Goal: Check status: Check status

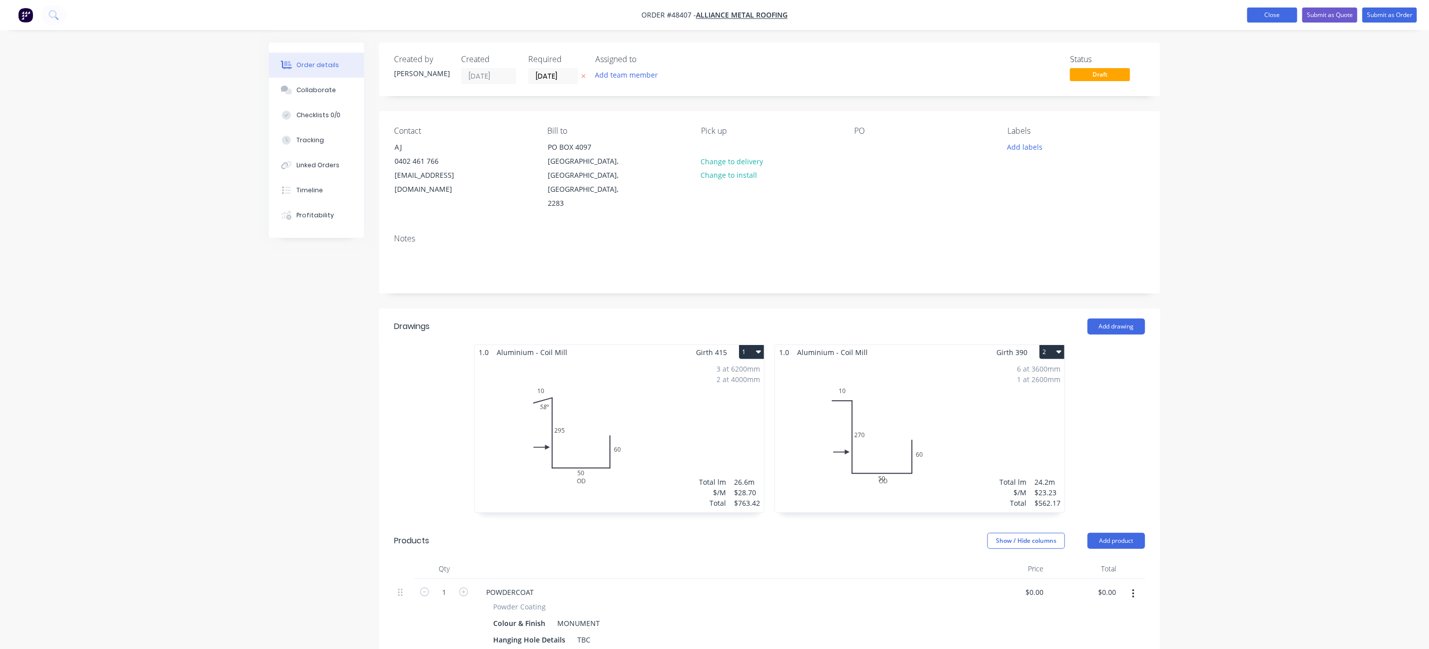
click at [1256, 15] on button "Close" at bounding box center [1273, 15] width 50 height 15
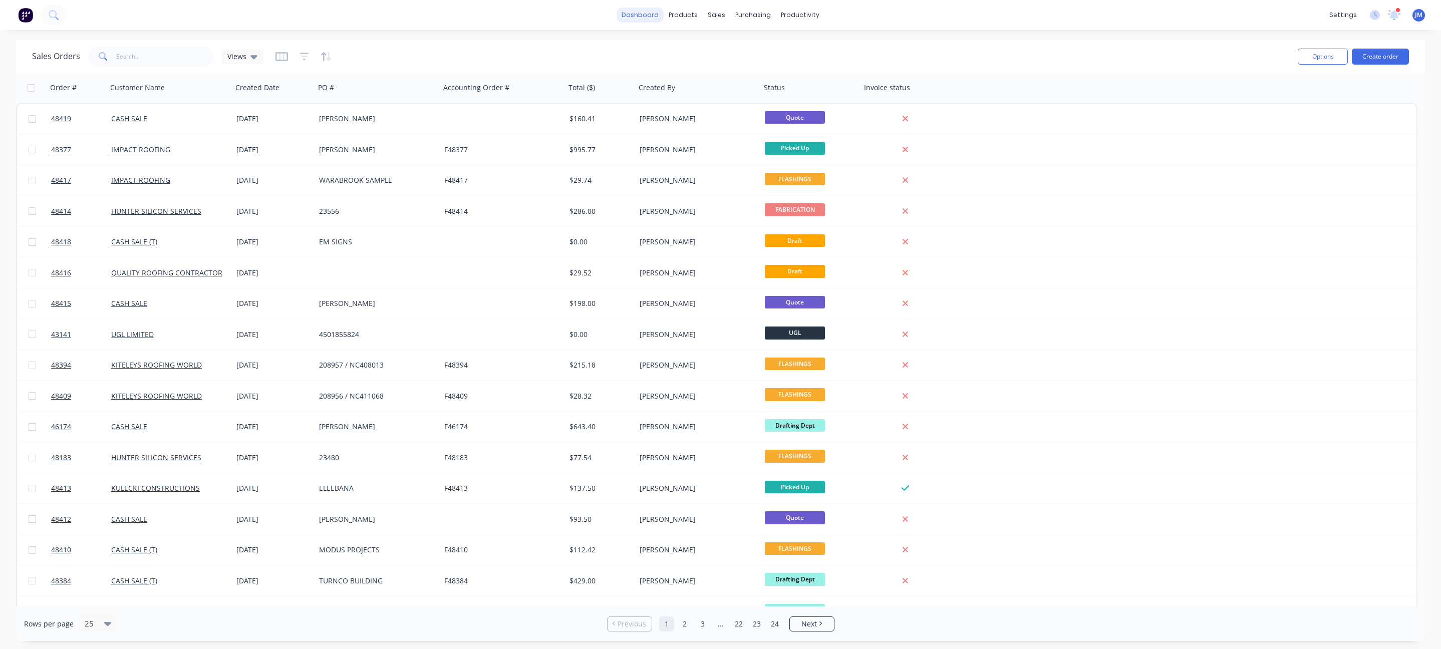
click at [645, 13] on link "dashboard" at bounding box center [640, 15] width 47 height 15
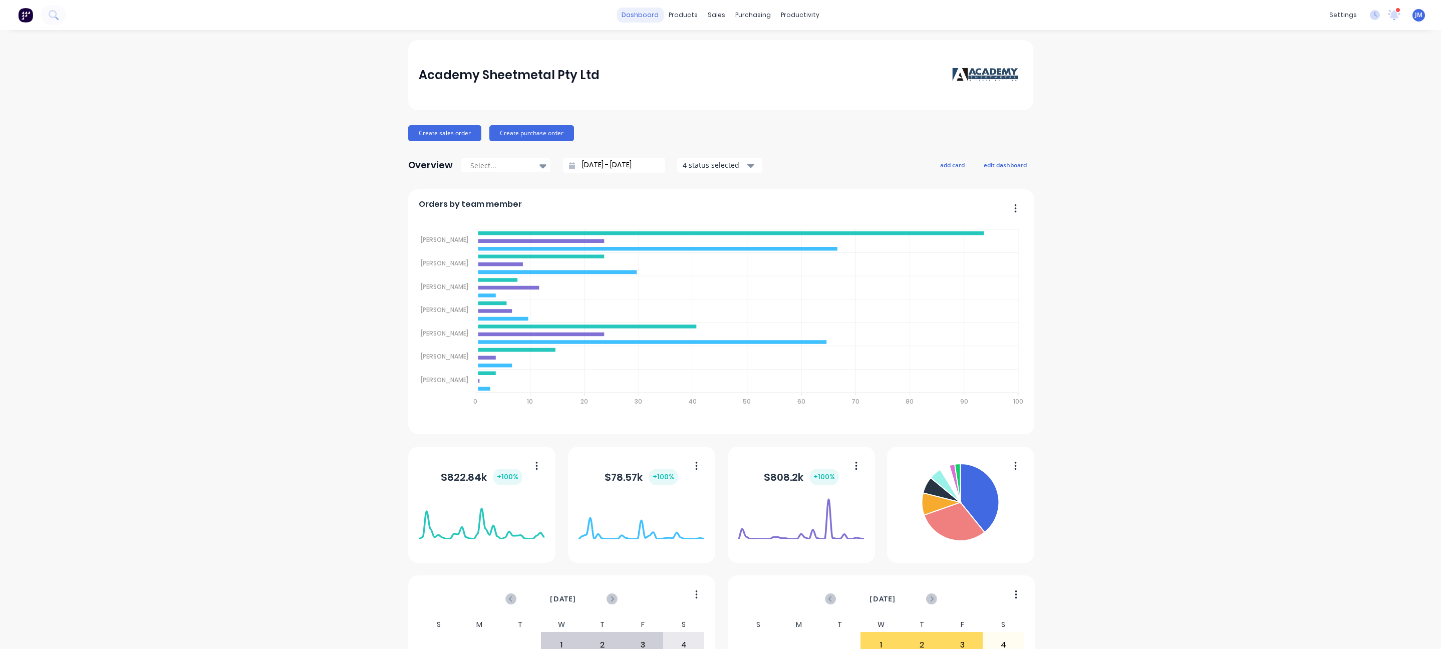
click at [645, 20] on link "dashboard" at bounding box center [640, 15] width 47 height 15
click at [714, 47] on icon at bounding box center [714, 48] width 3 height 6
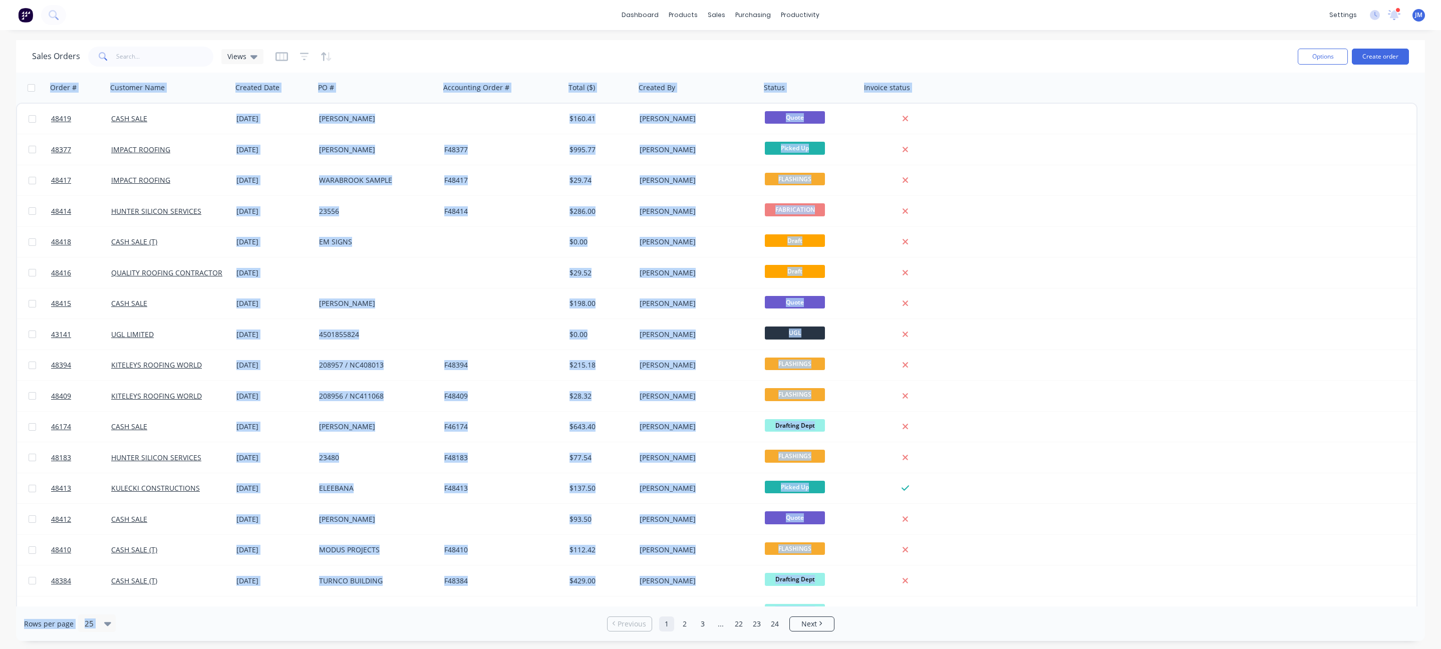
scroll to position [266, 0]
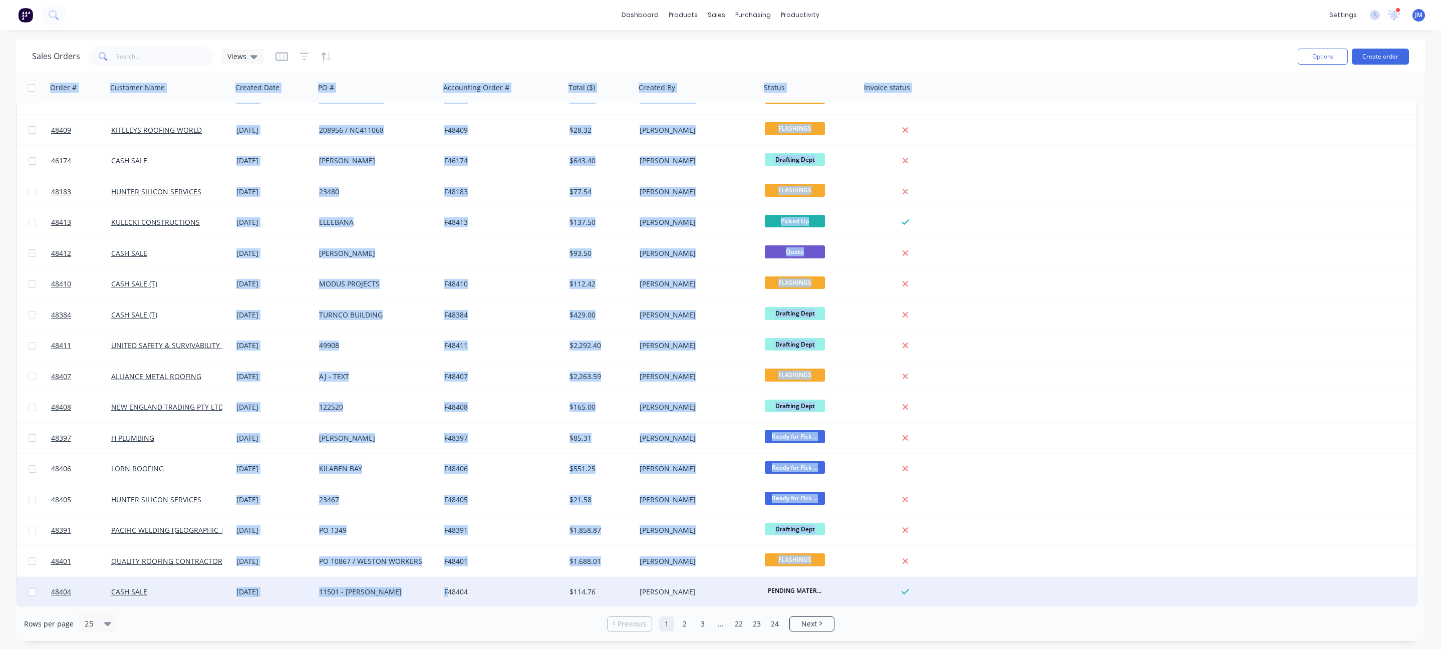
drag, startPoint x: 1051, startPoint y: 68, endPoint x: 449, endPoint y: 598, distance: 802.3
click at [449, 598] on div "Sales Orders Views Options Create order Order # Customer Name Created Date PO #…" at bounding box center [720, 340] width 1409 height 601
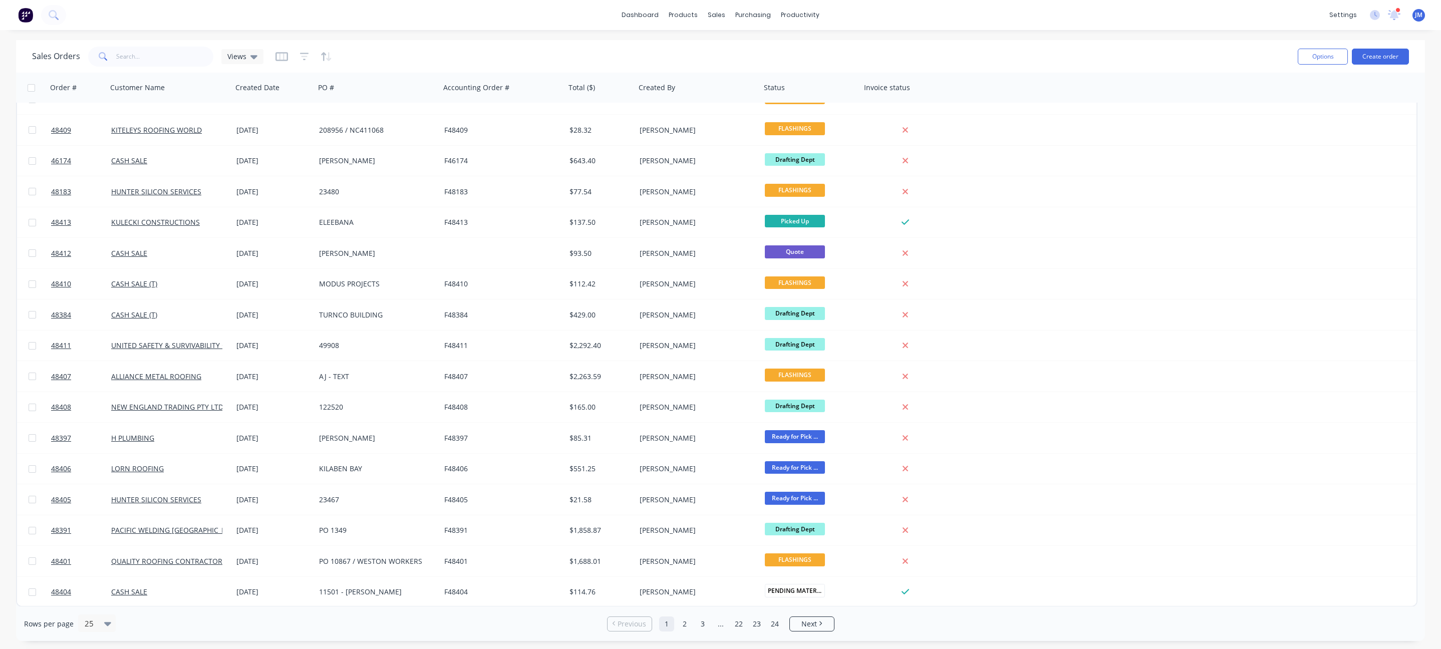
click at [947, 633] on div "Rows per page 25 Previous 1 2 3 ... 22 23 24 Next" at bounding box center [720, 624] width 1409 height 35
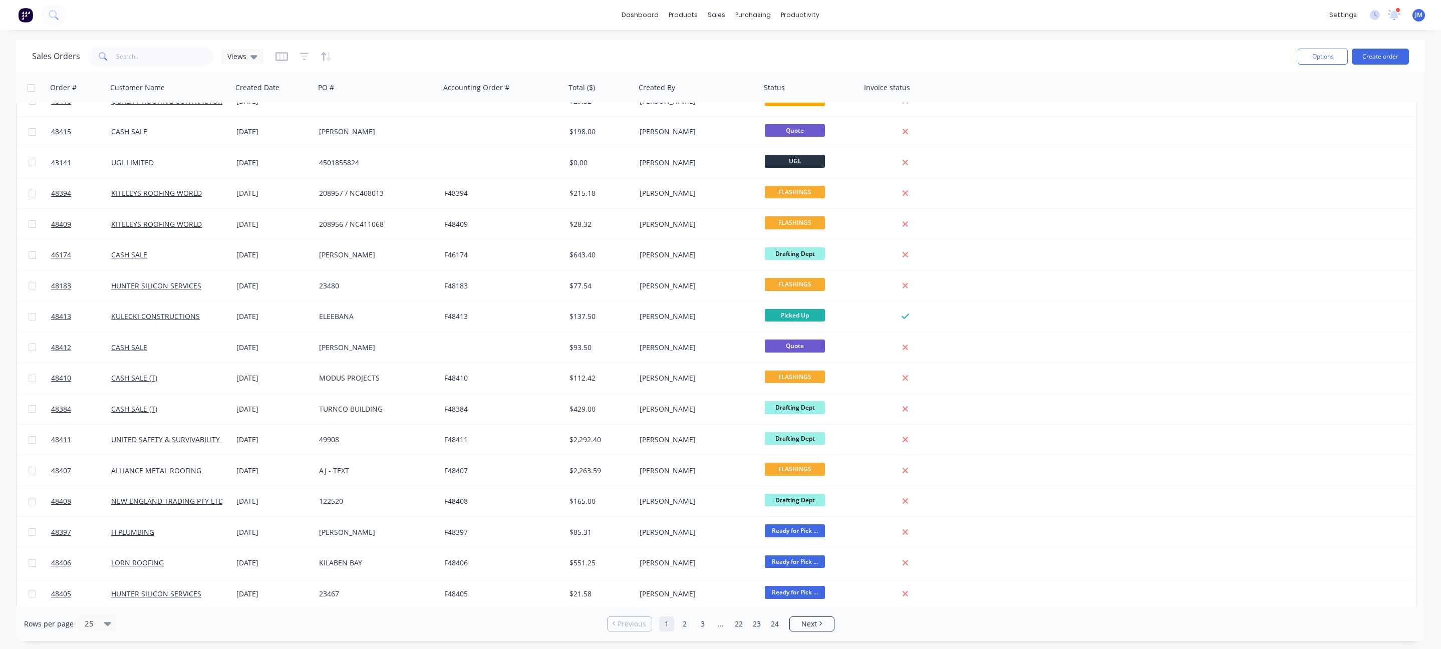
scroll to position [0, 0]
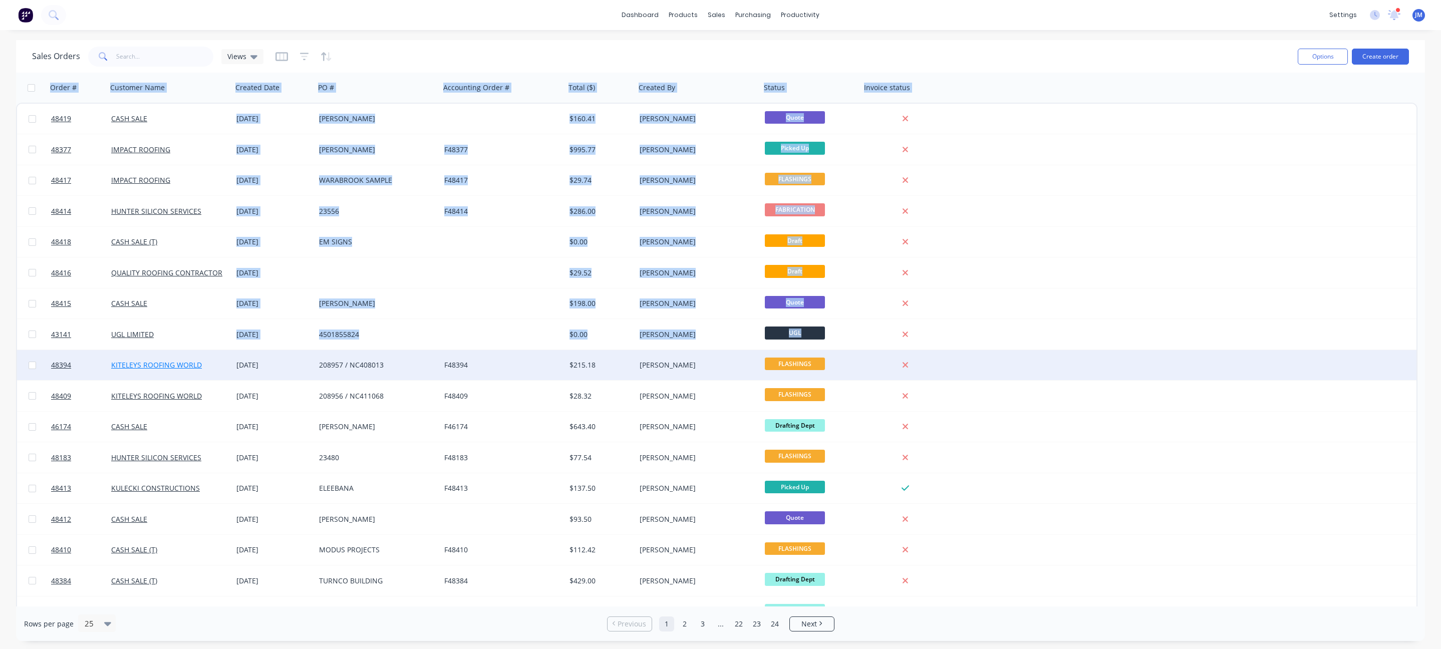
drag, startPoint x: 971, startPoint y: 48, endPoint x: 170, endPoint y: 369, distance: 862.6
click at [170, 369] on div "Sales Orders Views Options Create order Order # Customer Name Created Date PO #…" at bounding box center [720, 340] width 1409 height 601
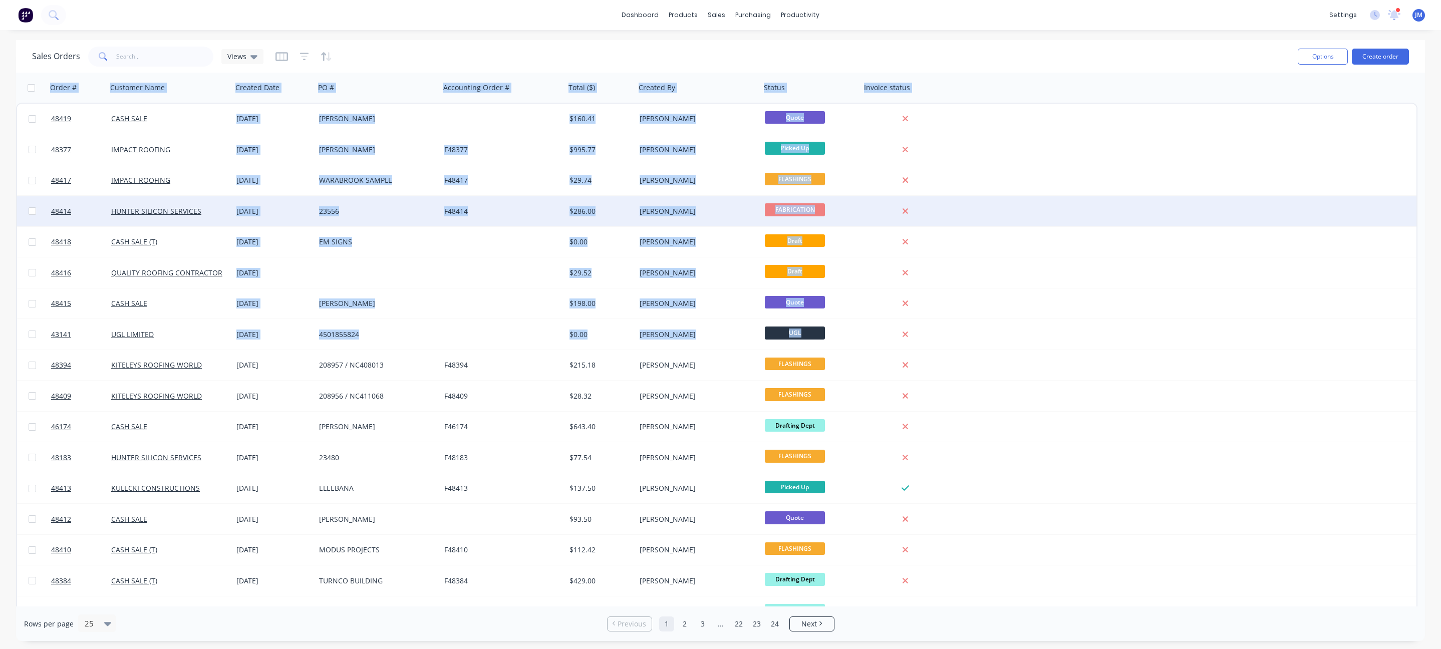
click at [1051, 209] on div "48414 HUNTER SILICON SERVICES [DATE] 23556 F48414 $286.00 [PERSON_NAME] FABRICA…" at bounding box center [716, 211] width 1399 height 31
